Goal: Navigation & Orientation: Find specific page/section

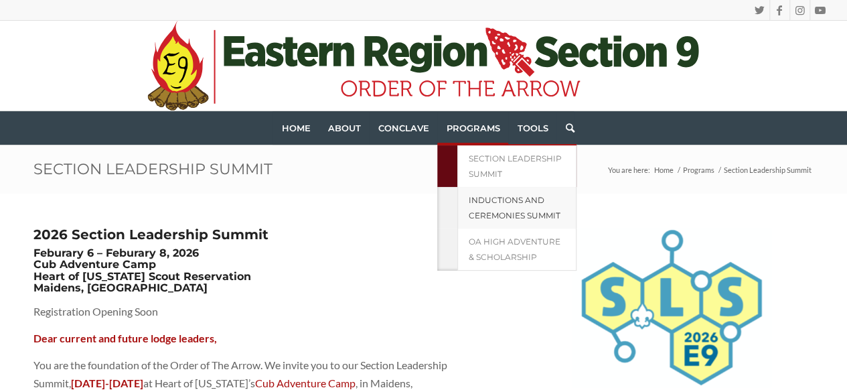
click at [462, 215] on link "Inductions and Ceremonies Summit" at bounding box center [516, 208] width 119 height 42
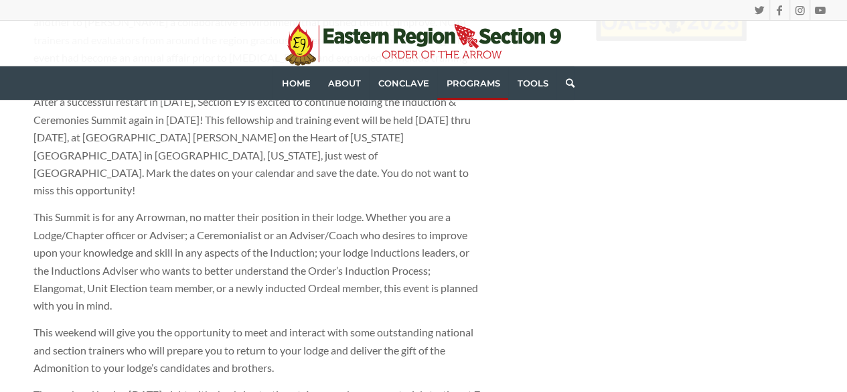
scroll to position [402, 0]
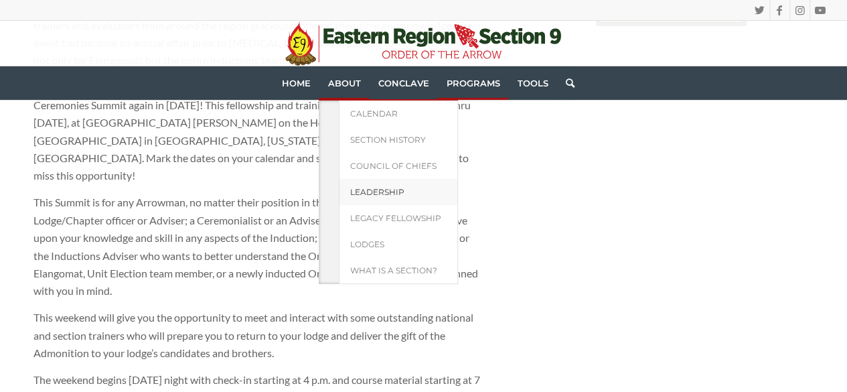
click at [368, 192] on span "Leadership" at bounding box center [376, 192] width 54 height 10
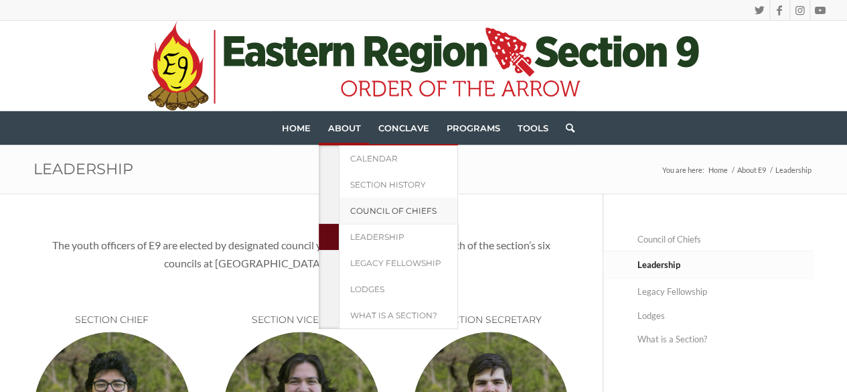
click at [358, 202] on link "Council of Chiefs" at bounding box center [398, 211] width 119 height 26
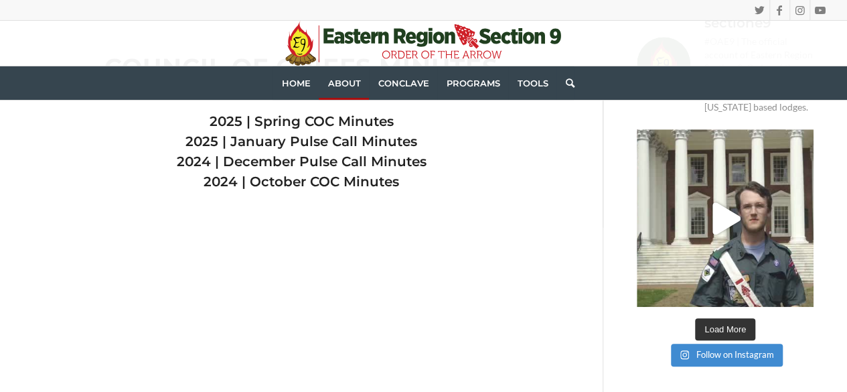
scroll to position [335, 0]
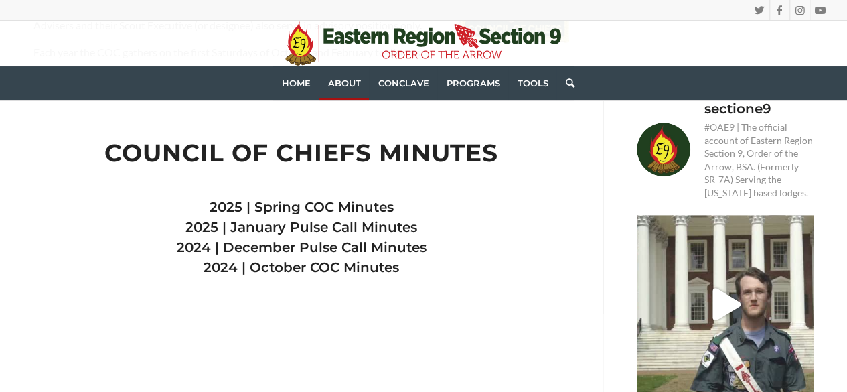
click at [360, 204] on link "2025 | Spring COC Minutes" at bounding box center [302, 207] width 184 height 16
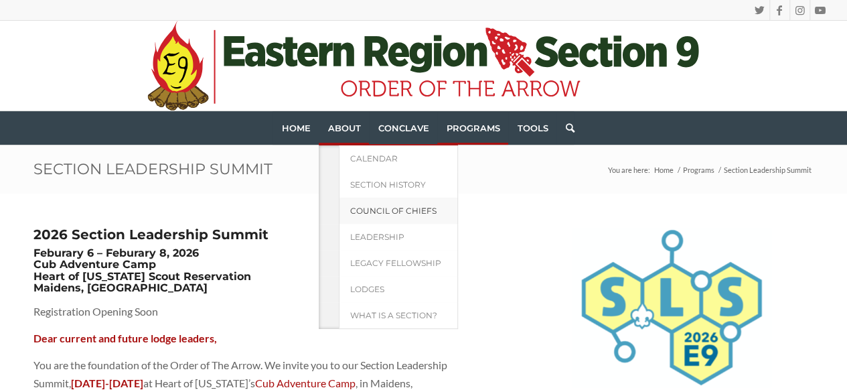
click at [376, 214] on span "Council of Chiefs" at bounding box center [392, 211] width 86 height 10
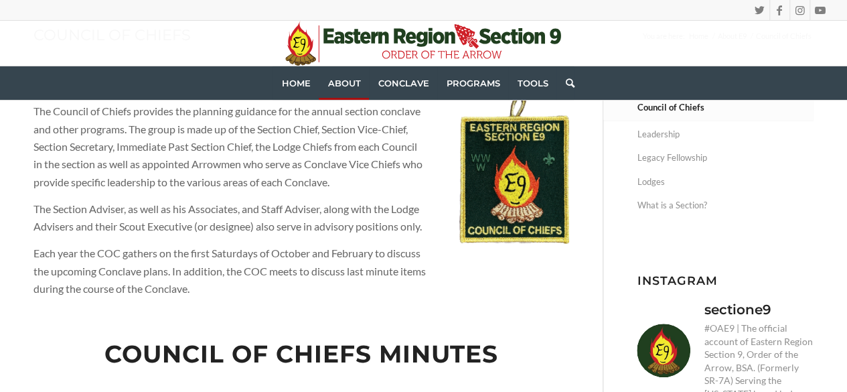
scroll to position [201, 0]
